Goal: Transaction & Acquisition: Purchase product/service

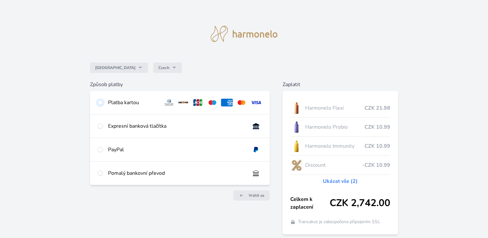
click at [99, 103] on input "radio" at bounding box center [100, 102] width 5 height 5
radio input "true"
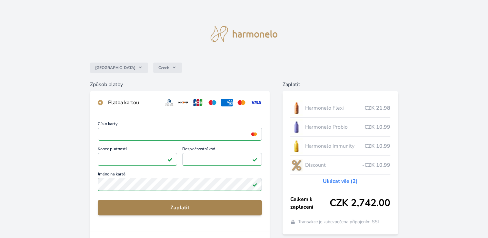
click at [179, 207] on span "Zaplatit" at bounding box center [180, 208] width 154 height 8
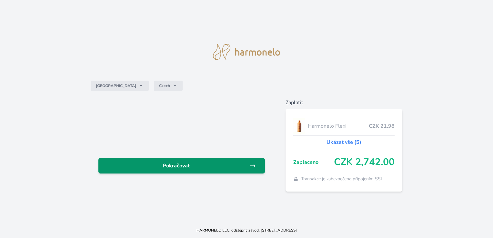
click at [195, 166] on span "Pokračovat" at bounding box center [177, 166] width 146 height 8
